Goal: Task Accomplishment & Management: Use online tool/utility

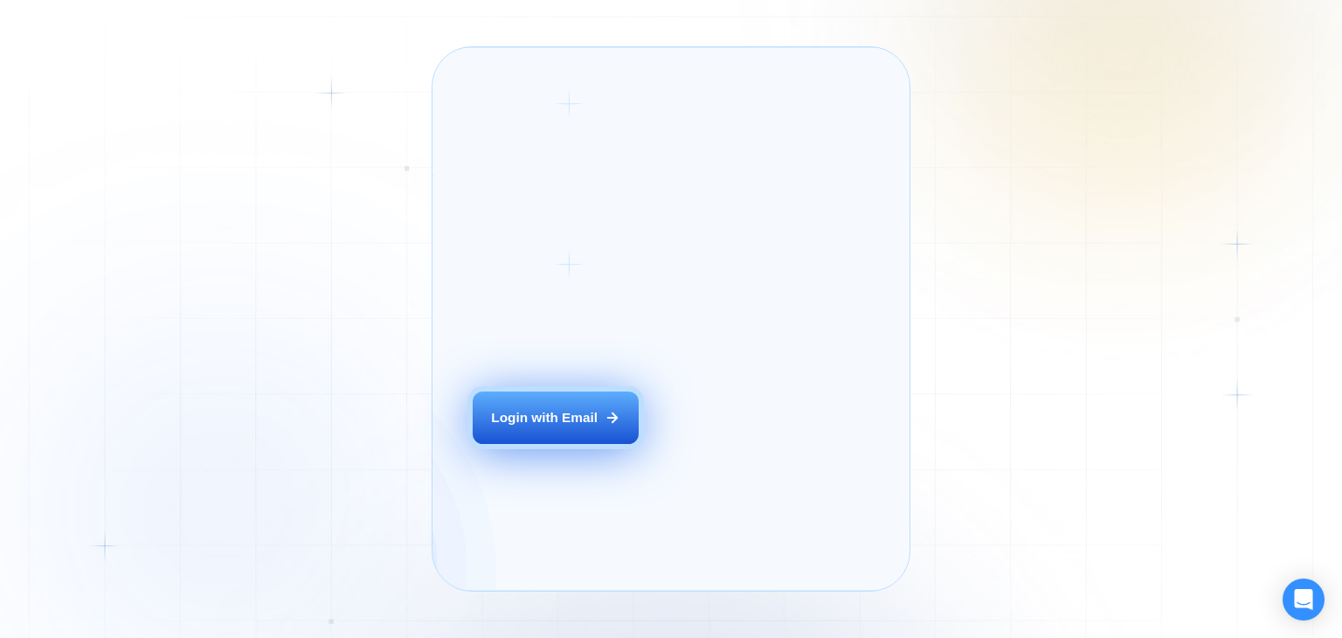
click at [617, 445] on div "Login ‍ Welcome to GigRadar. AI Business Manager for Agencies Login with Email" at bounding box center [577, 318] width 250 height 503
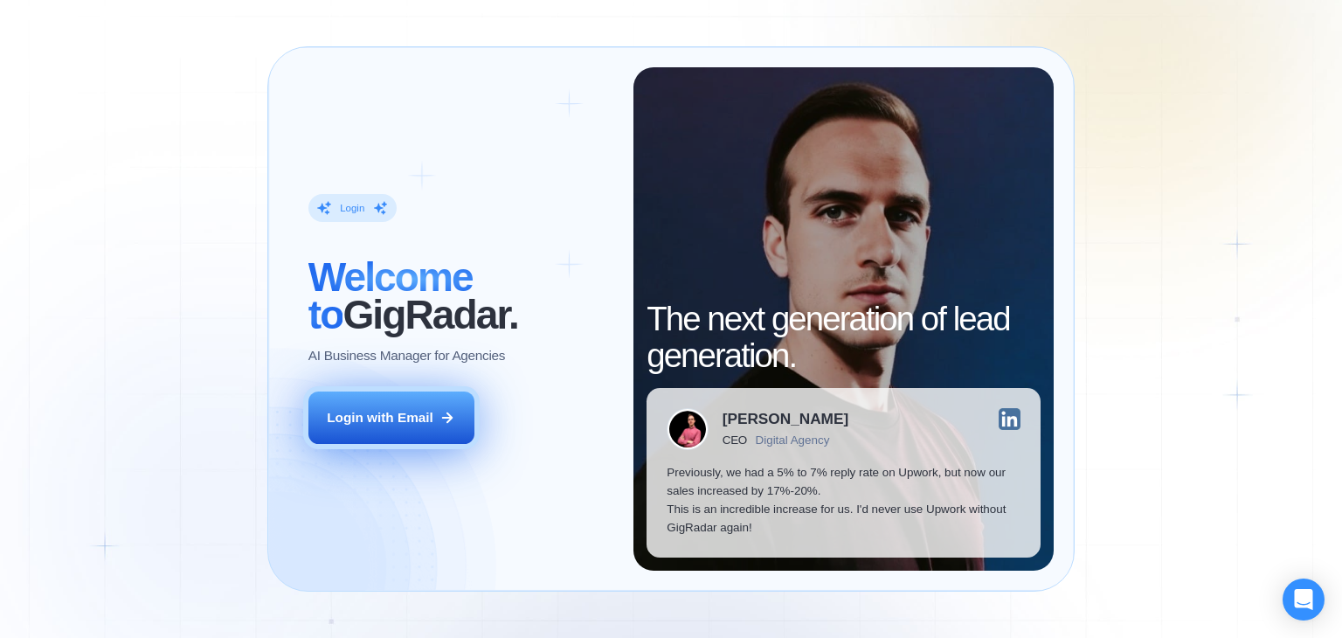
click at [425, 412] on div "Login with Email" at bounding box center [380, 417] width 107 height 18
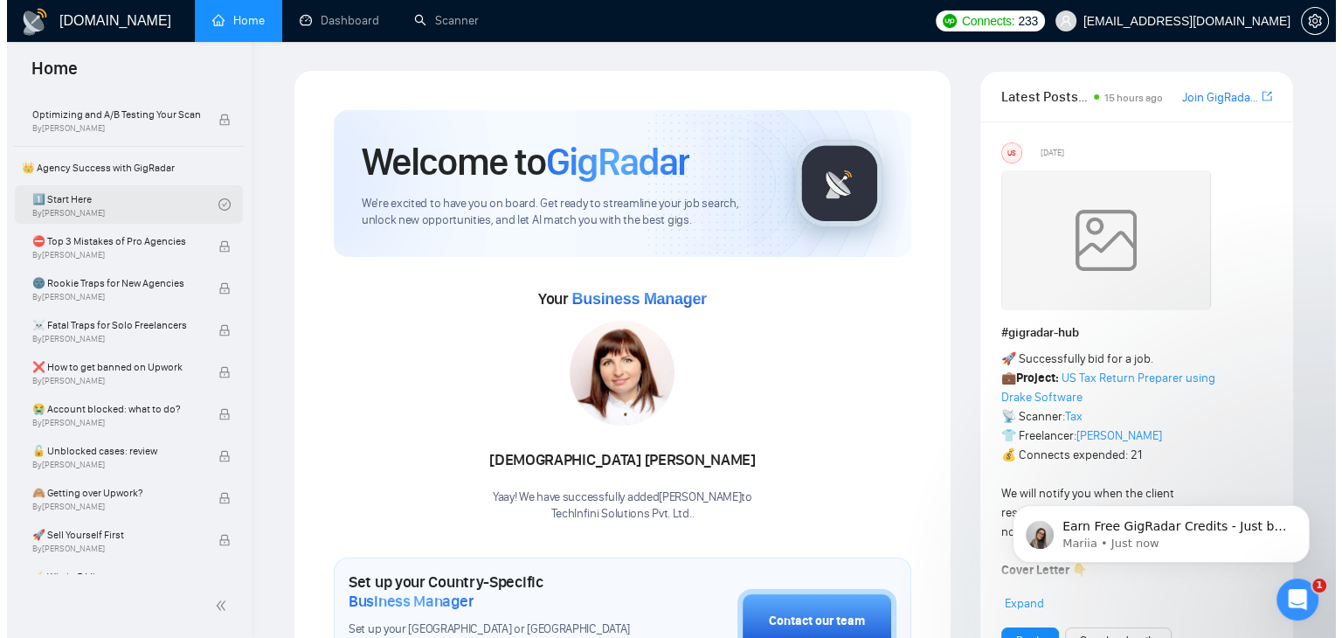
scroll to position [349, 0]
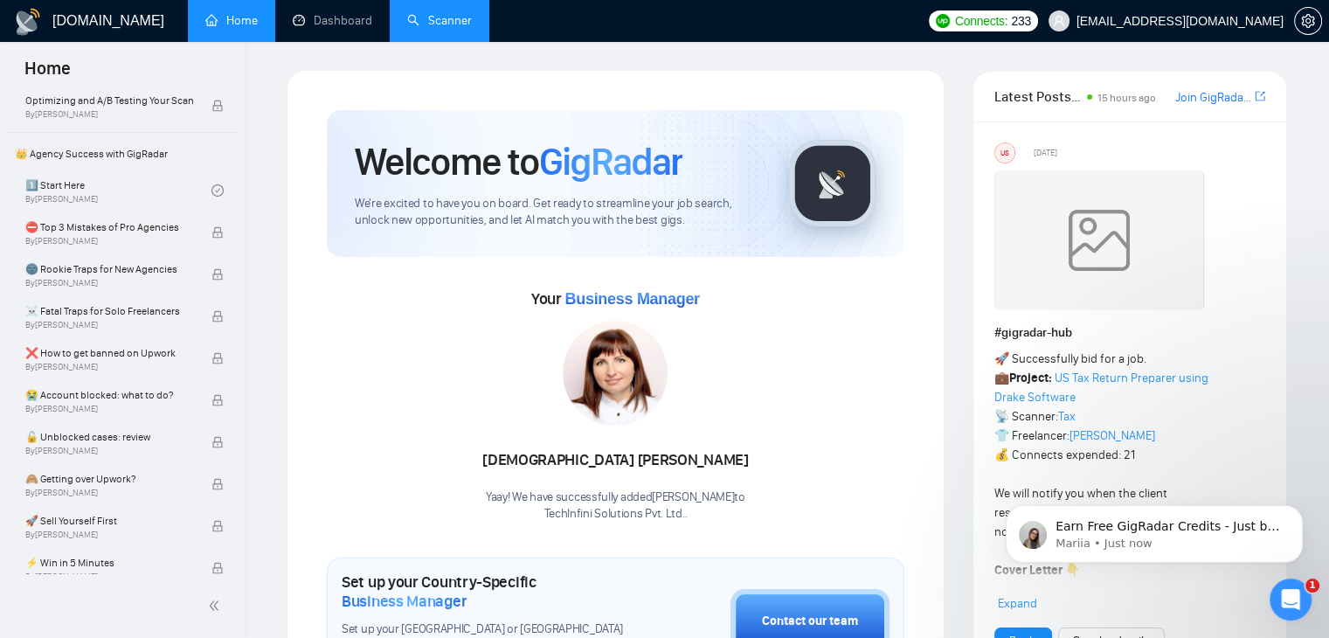
click at [470, 22] on link "Scanner" at bounding box center [439, 20] width 65 height 15
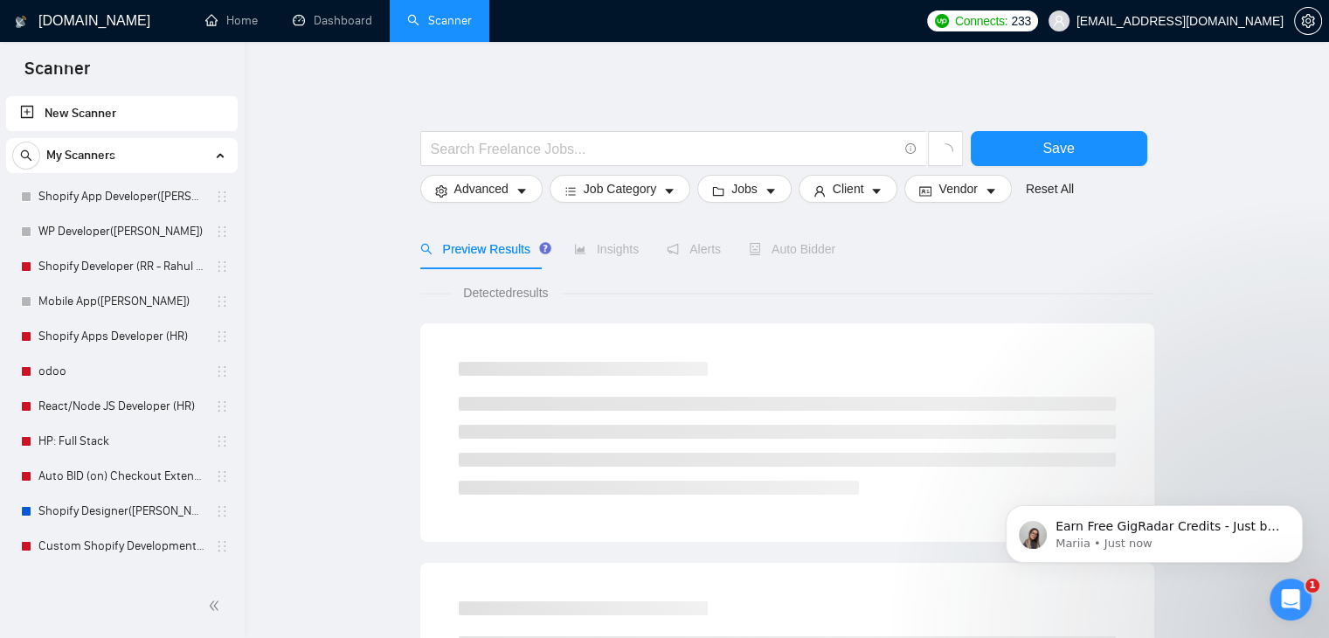
click at [215, 157] on div "My Scanners" at bounding box center [121, 155] width 219 height 35
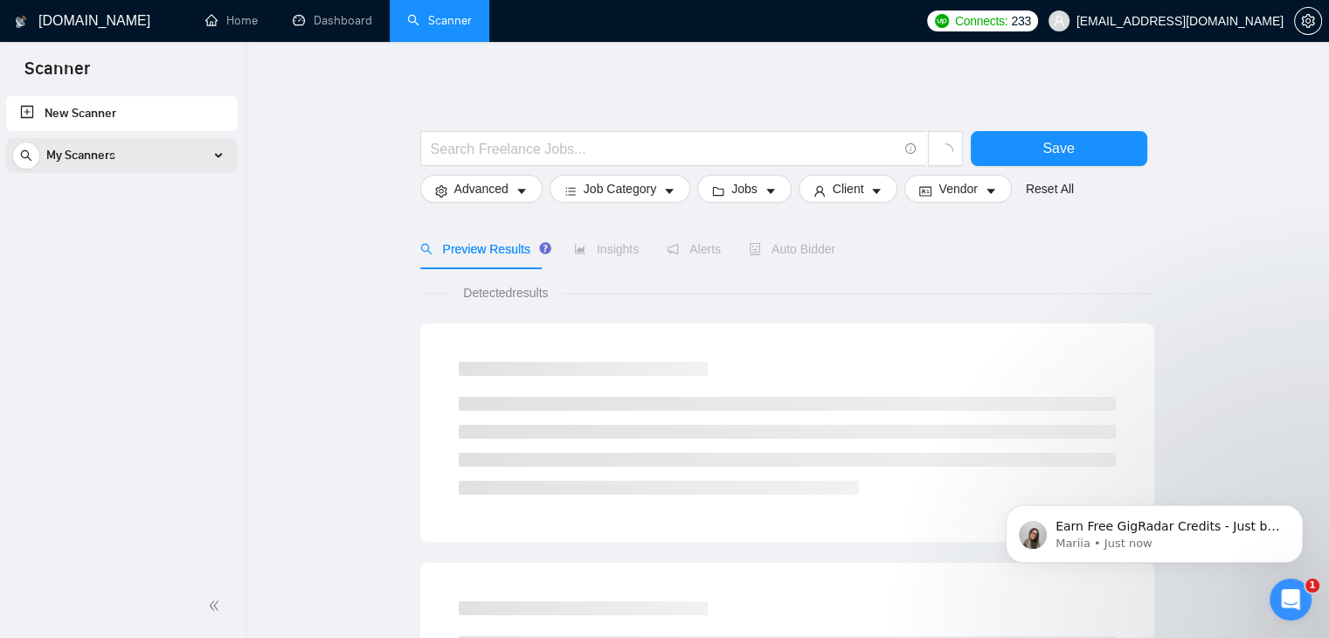
click at [218, 158] on div "My Scanners" at bounding box center [121, 155] width 219 height 35
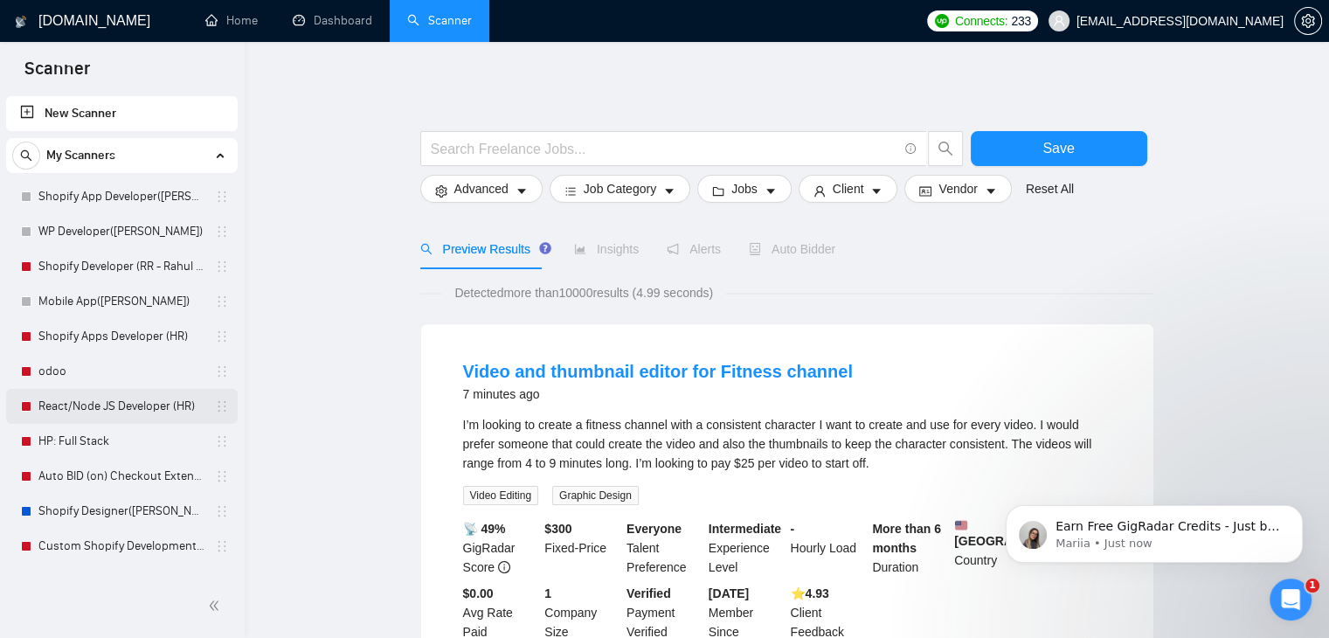
click at [136, 403] on link "React/Node JS Developer (HR)" at bounding box center [121, 406] width 166 height 35
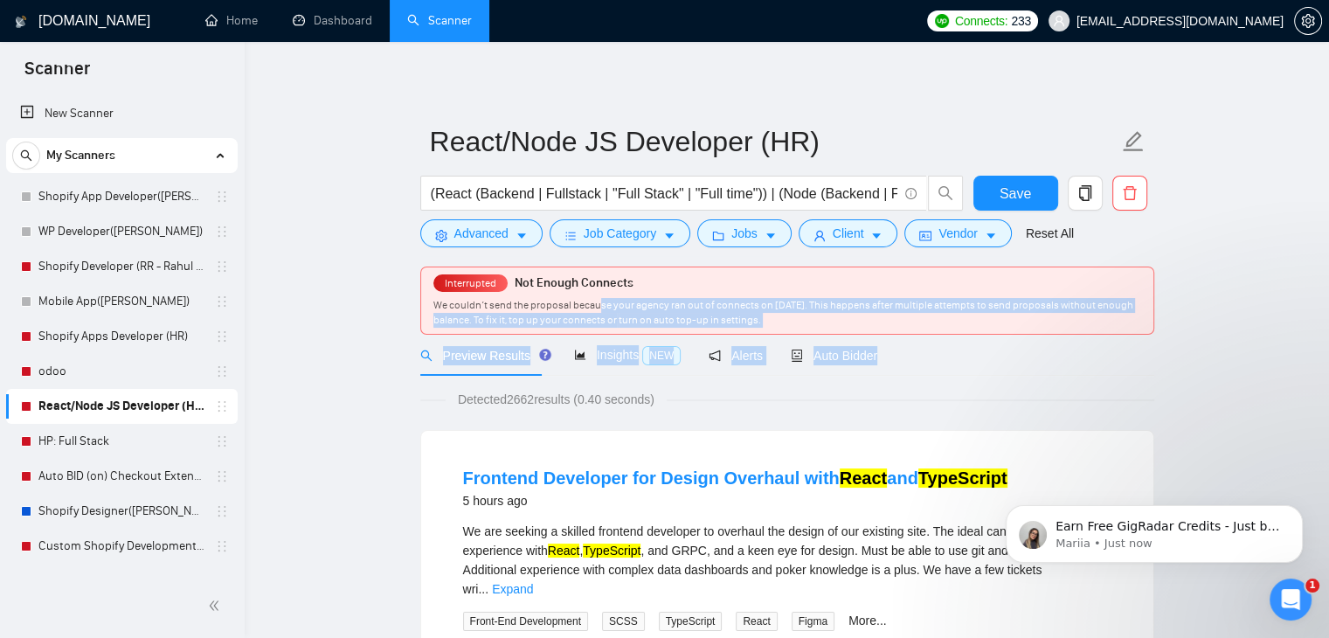
drag, startPoint x: 604, startPoint y: 300, endPoint x: 975, endPoint y: 336, distance: 372.2
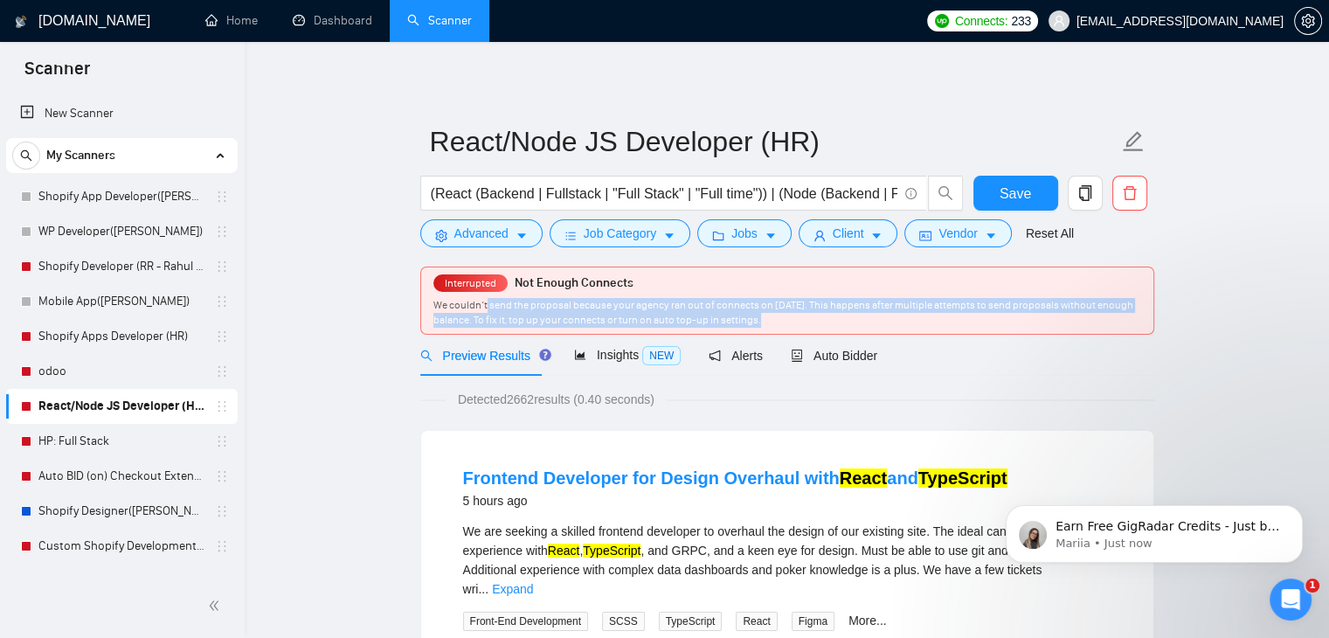
drag, startPoint x: 485, startPoint y: 299, endPoint x: 850, endPoint y: 316, distance: 365.5
click at [850, 316] on div "We couldn’t send the proposal because your agency ran out of connects on April …" at bounding box center [787, 313] width 708 height 30
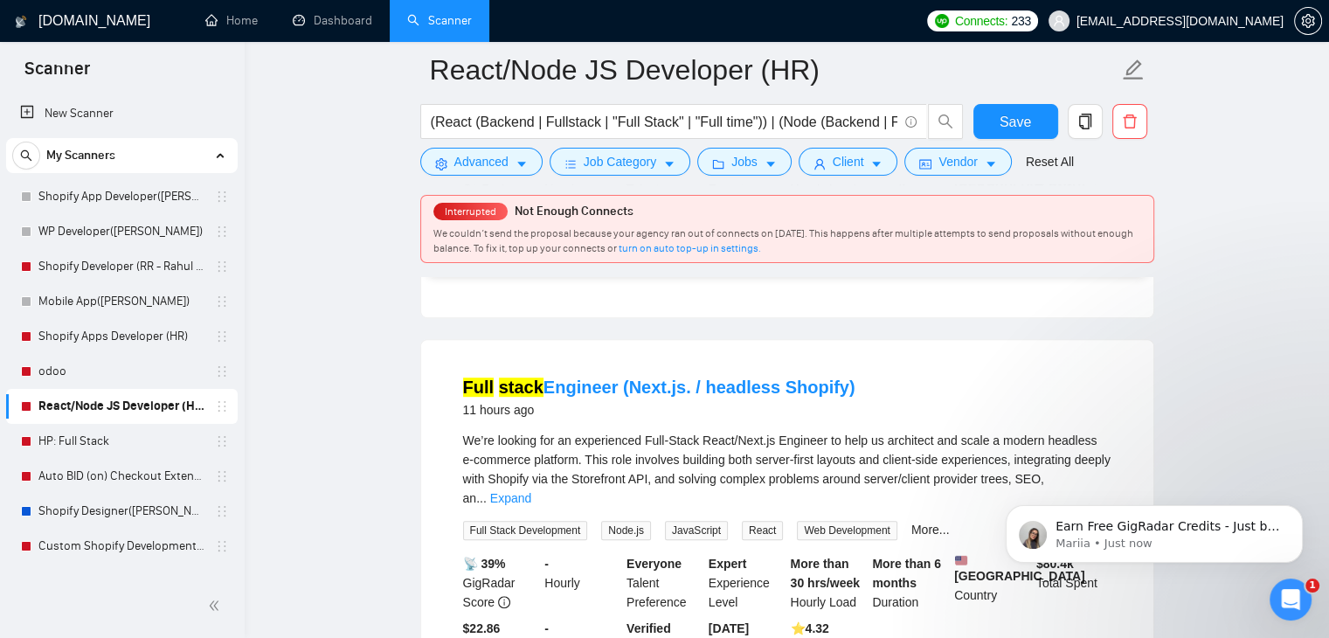
scroll to position [961, 0]
